Goal: Transaction & Acquisition: Obtain resource

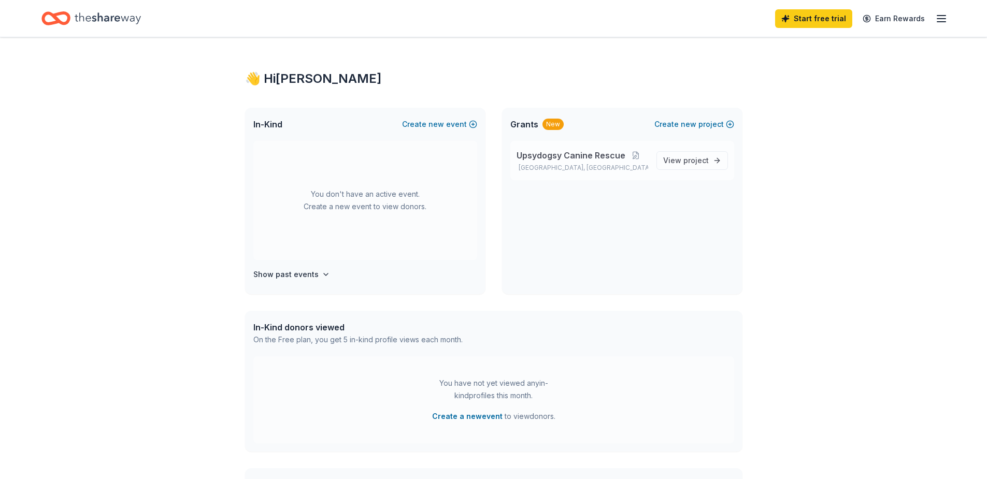
click at [580, 156] on span "Upsydogsy Canine Rescue" at bounding box center [571, 155] width 109 height 12
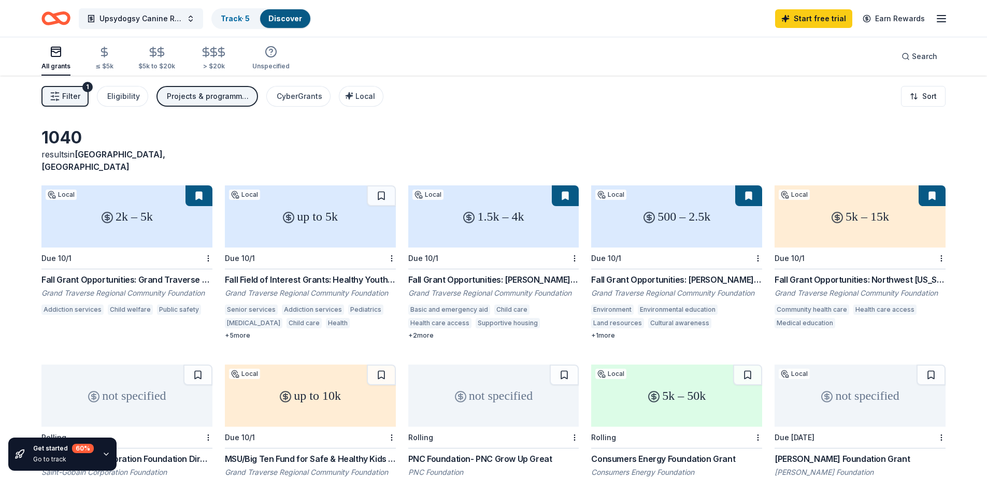
click at [580, 156] on div "1040 results in Chums Corner, MI" at bounding box center [493, 150] width 904 height 46
click at [189, 22] on button "Upsydogsy Canine Rescue" at bounding box center [141, 18] width 124 height 21
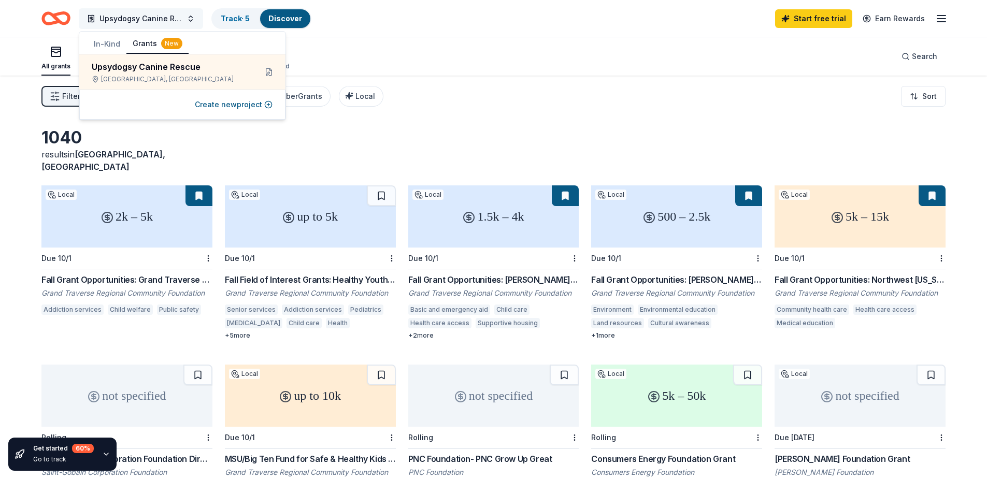
click at [189, 22] on button "Upsydogsy Canine Rescue" at bounding box center [141, 18] width 124 height 21
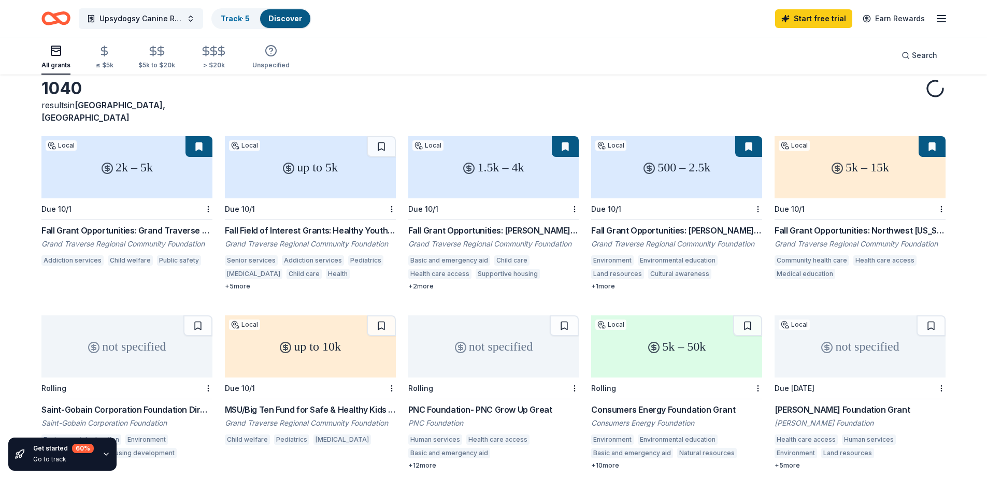
scroll to position [50, 0]
click at [868, 224] on div "Fall Grant Opportunities: Northwest [US_STATE] [MEDICAL_DATA] Endowment" at bounding box center [860, 230] width 171 height 12
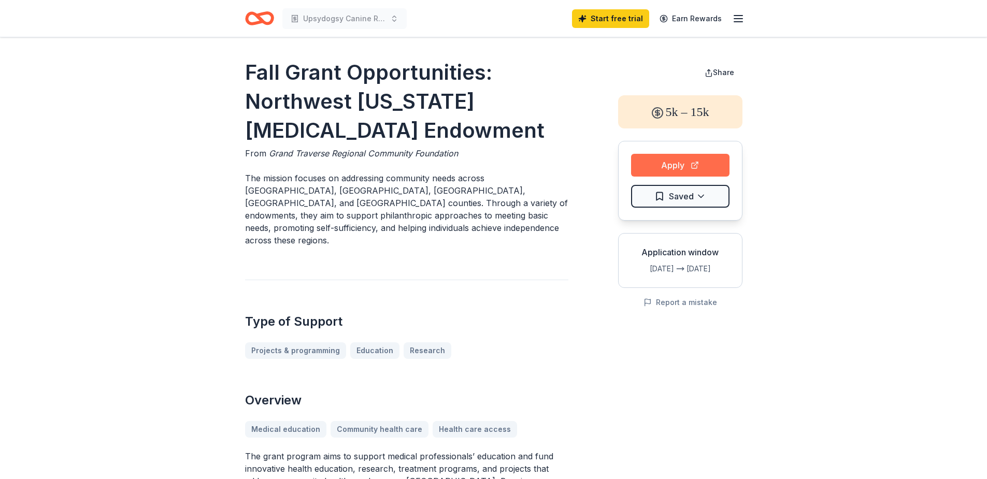
click at [651, 157] on button "Apply" at bounding box center [680, 165] width 98 height 23
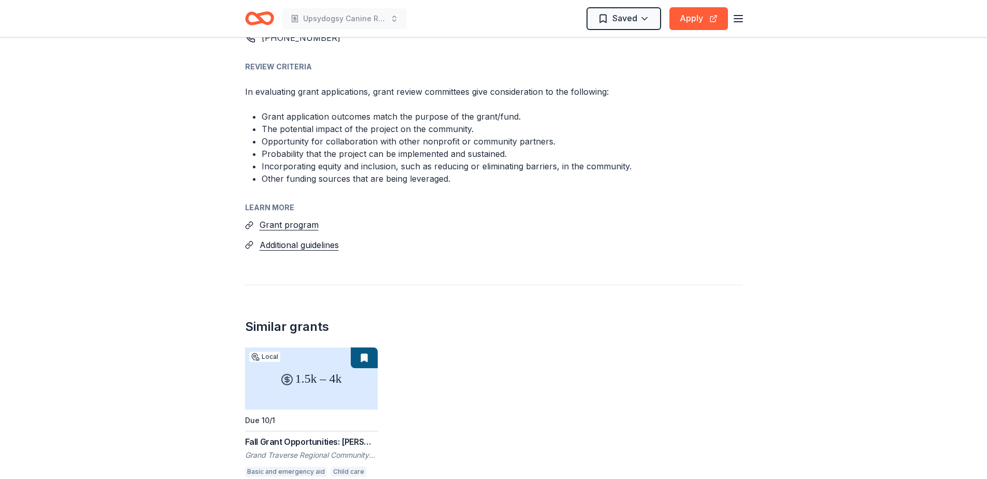
scroll to position [837, 0]
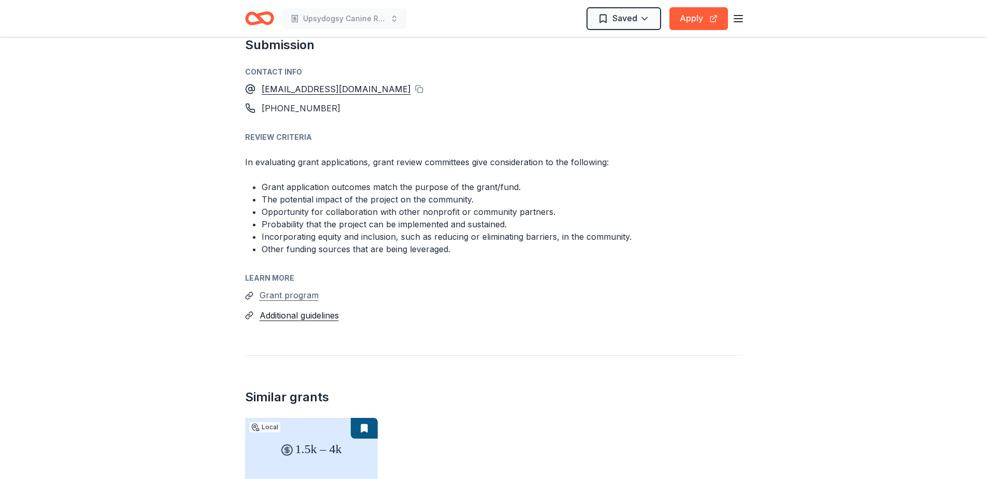
click at [298, 289] on button "Grant program" at bounding box center [289, 295] width 59 height 13
